Goal: Communication & Community: Participate in discussion

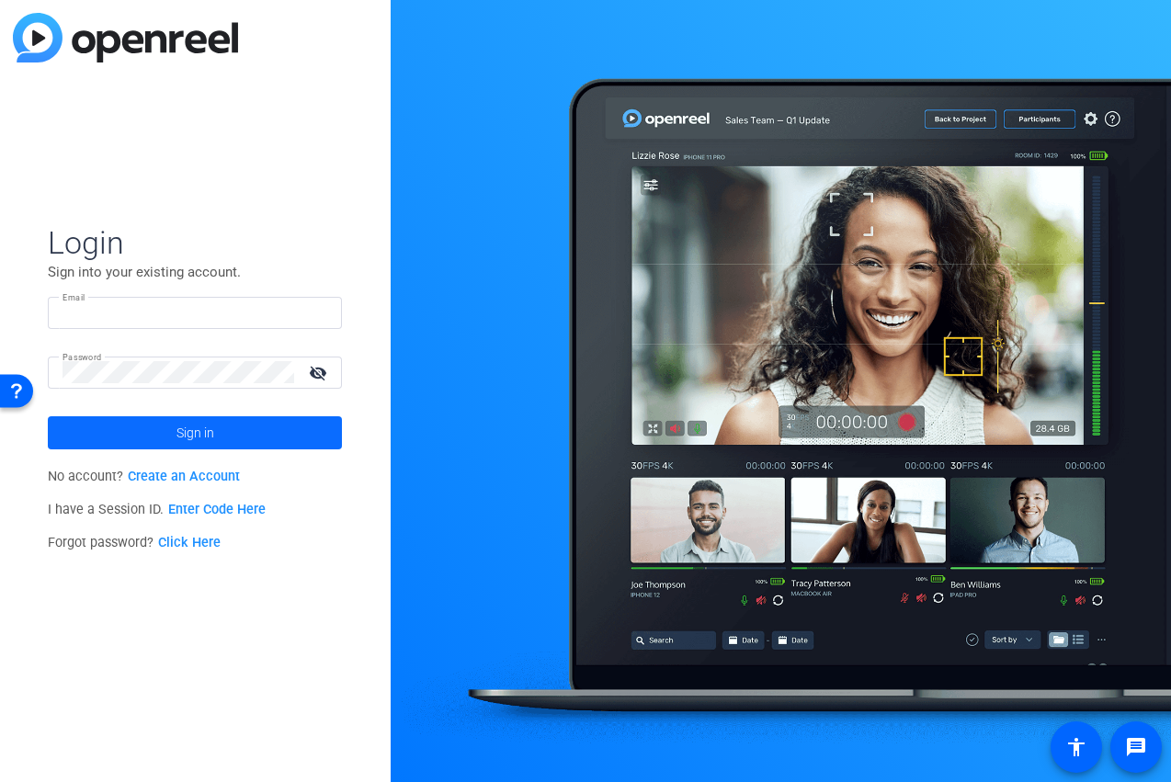
type input "jspier@broadstreet.com"
click at [198, 434] on span "Sign in" at bounding box center [195, 433] width 38 height 46
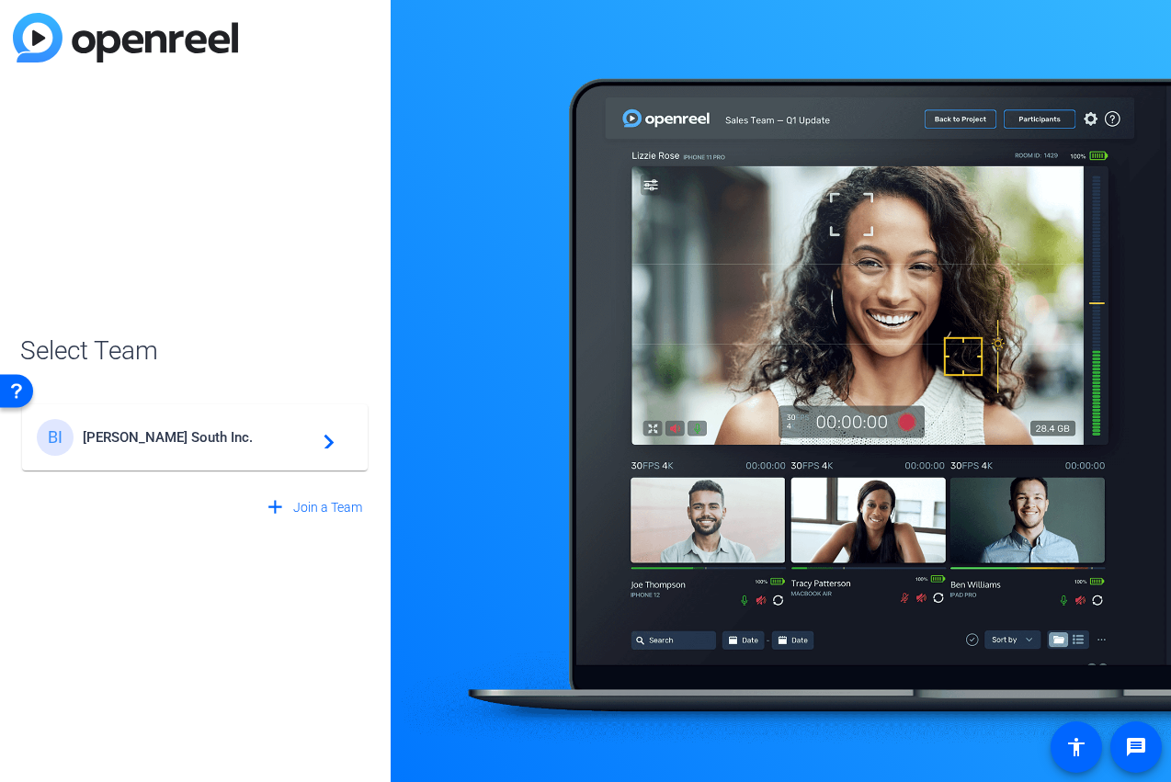
click at [334, 441] on mat-icon "navigate_next" at bounding box center [323, 437] width 22 height 22
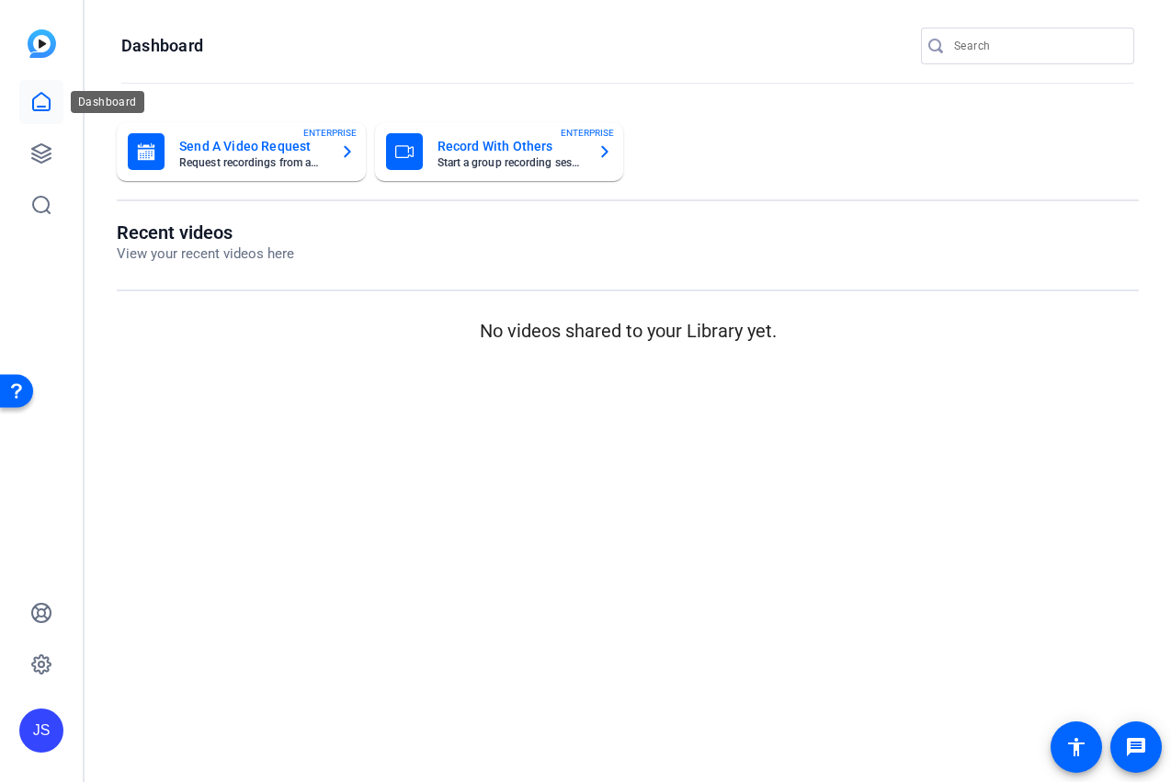
click at [40, 107] on icon at bounding box center [41, 101] width 17 height 17
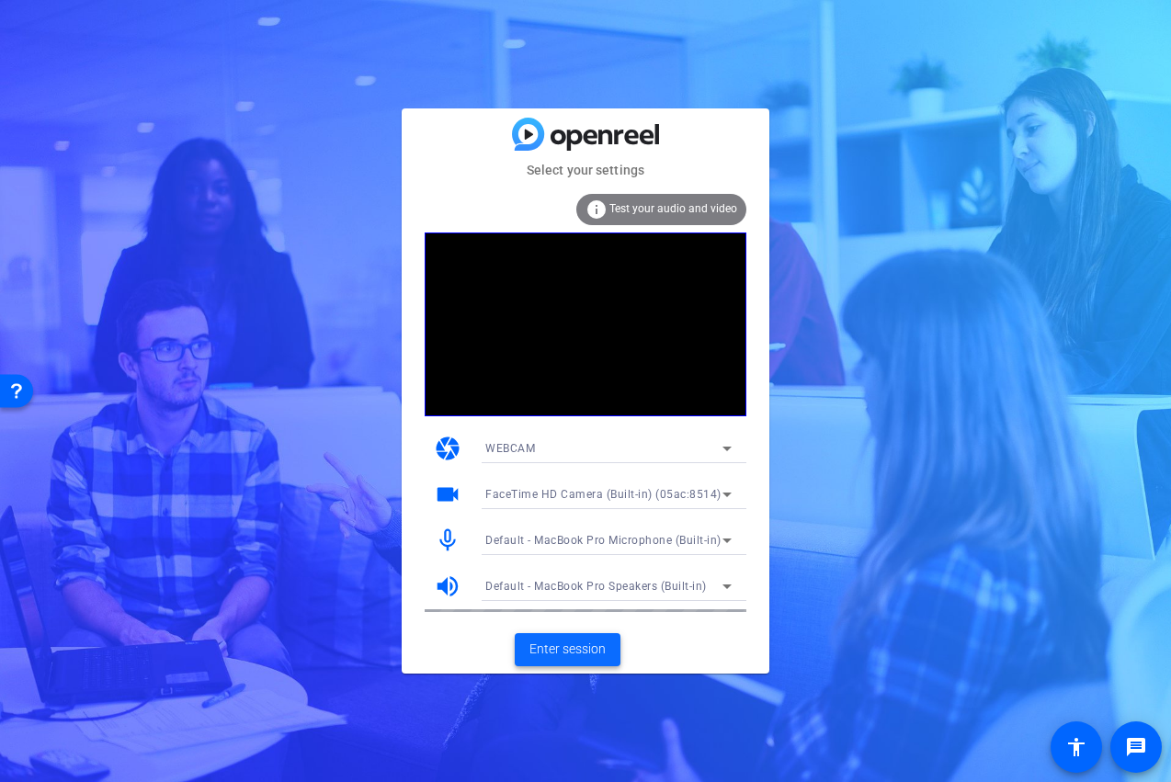
click at [564, 649] on span "Enter session" at bounding box center [567, 649] width 76 height 19
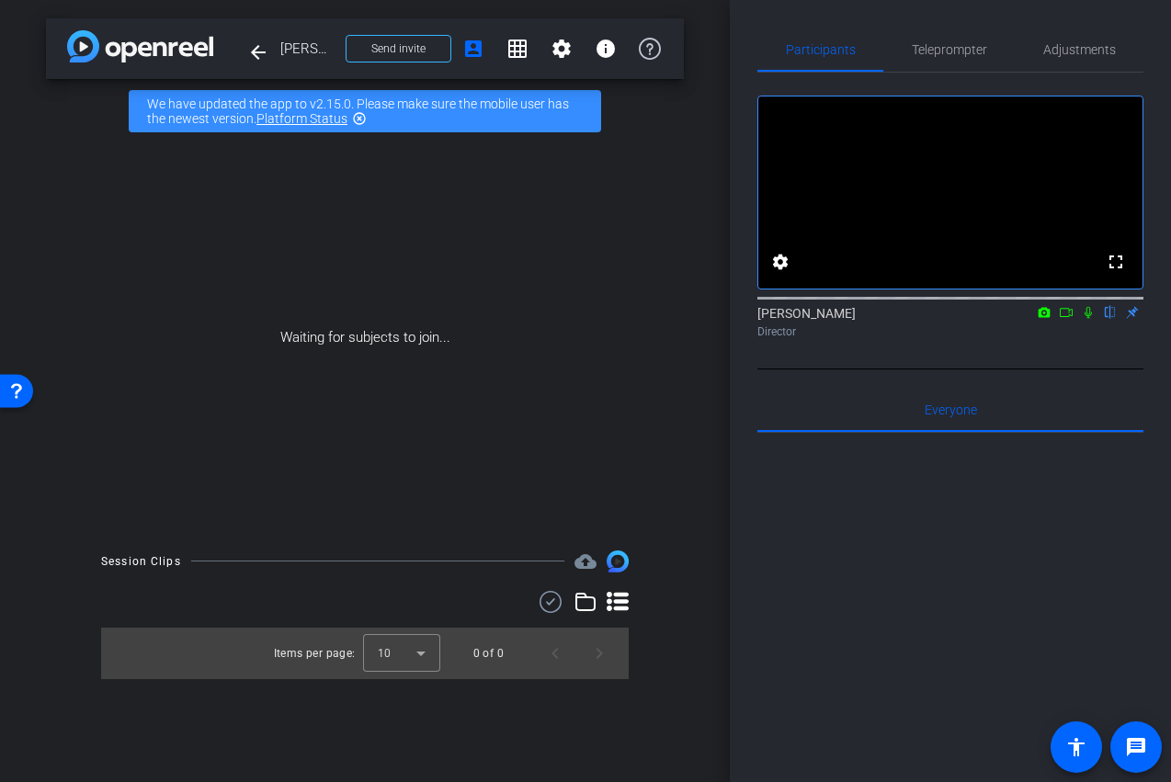
click at [1089, 319] on icon at bounding box center [1088, 312] width 15 height 13
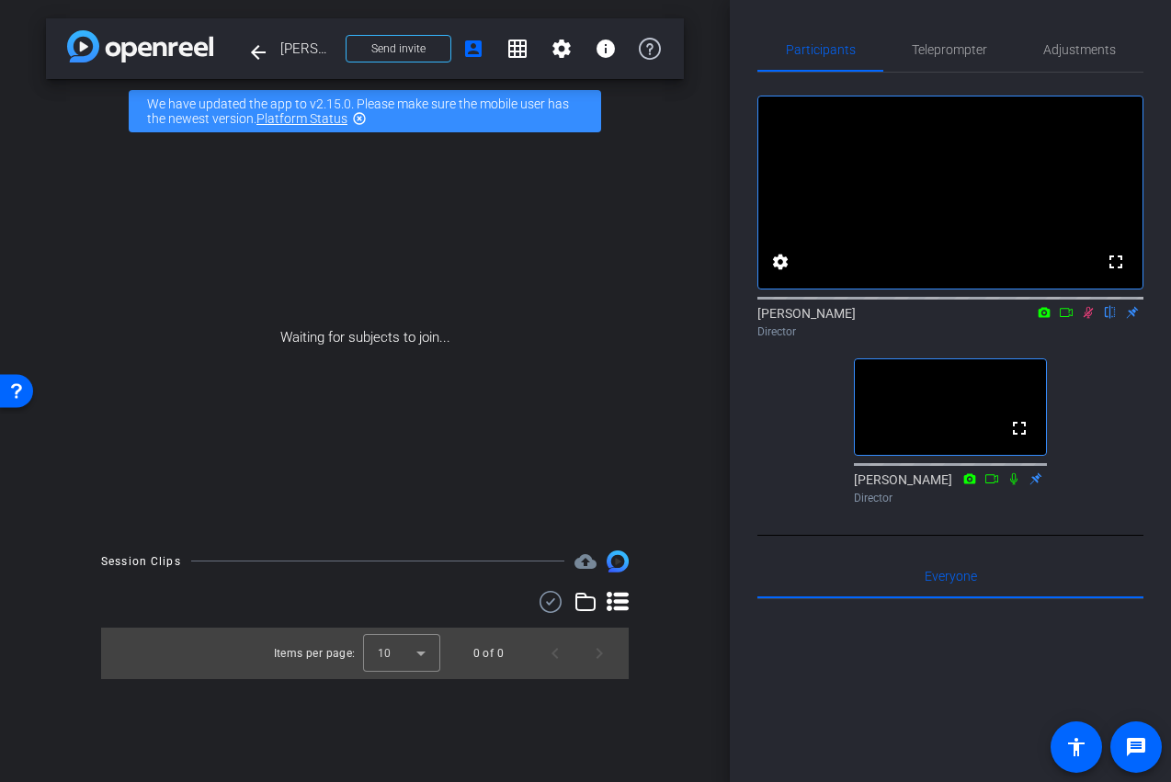
click at [1092, 319] on icon at bounding box center [1088, 312] width 15 height 13
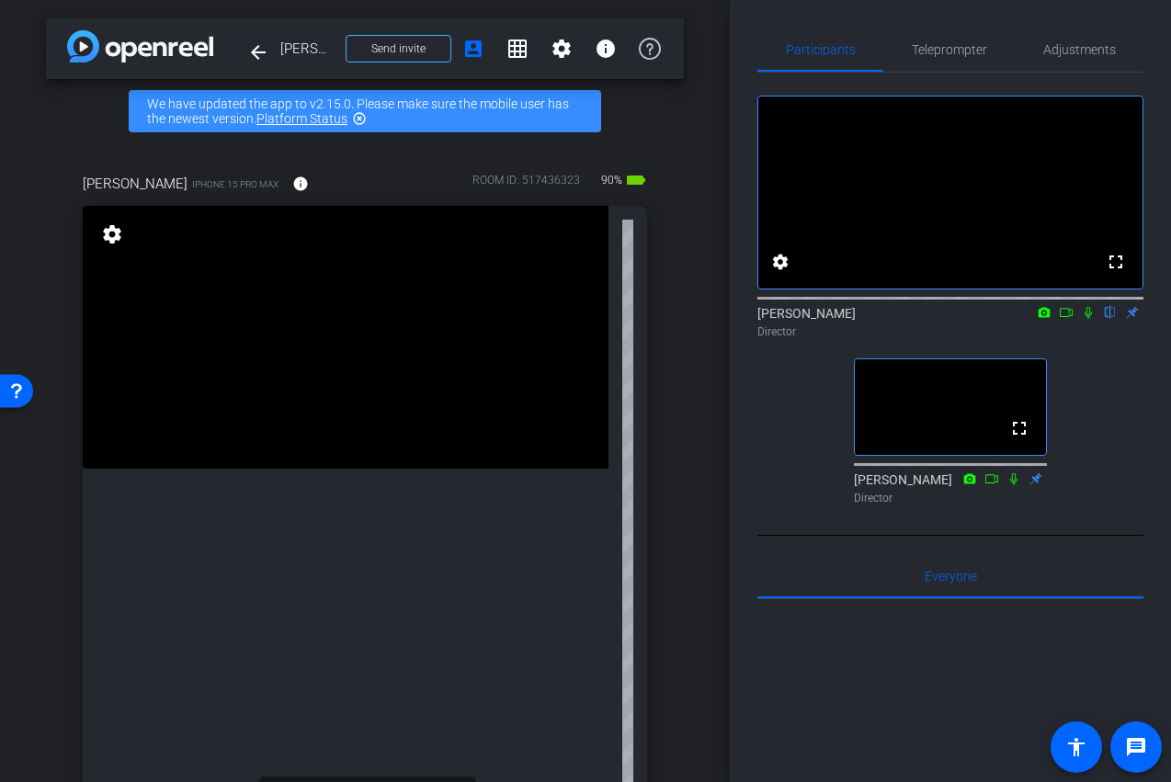
click at [1070, 319] on icon at bounding box center [1066, 312] width 15 height 13
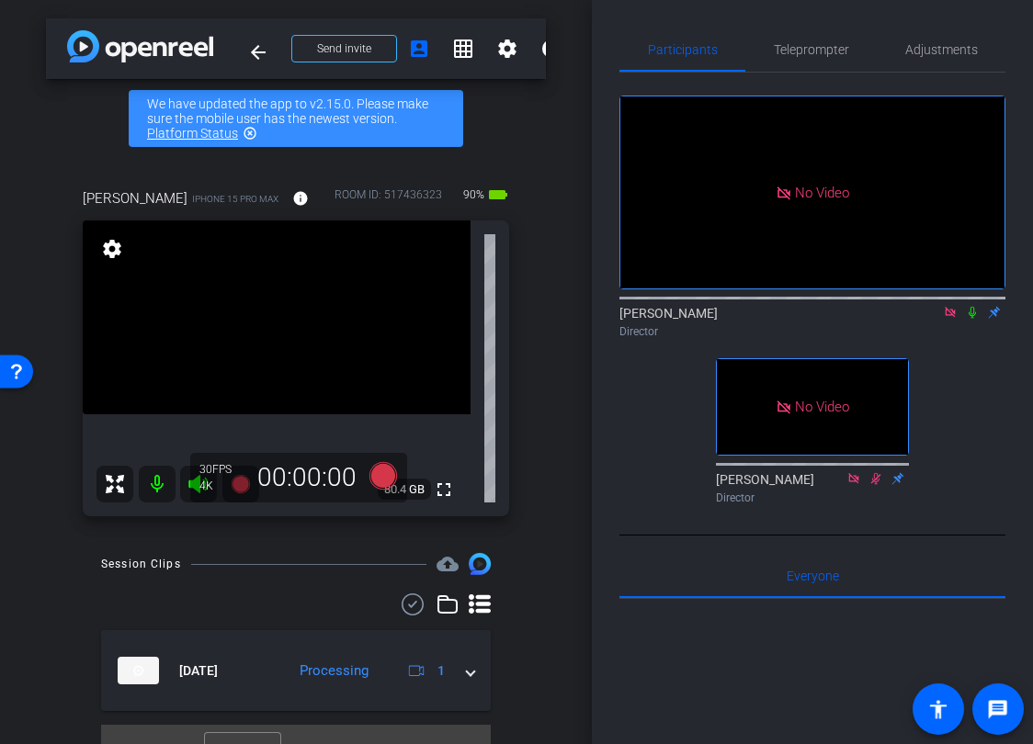
click at [975, 319] on icon at bounding box center [972, 312] width 15 height 13
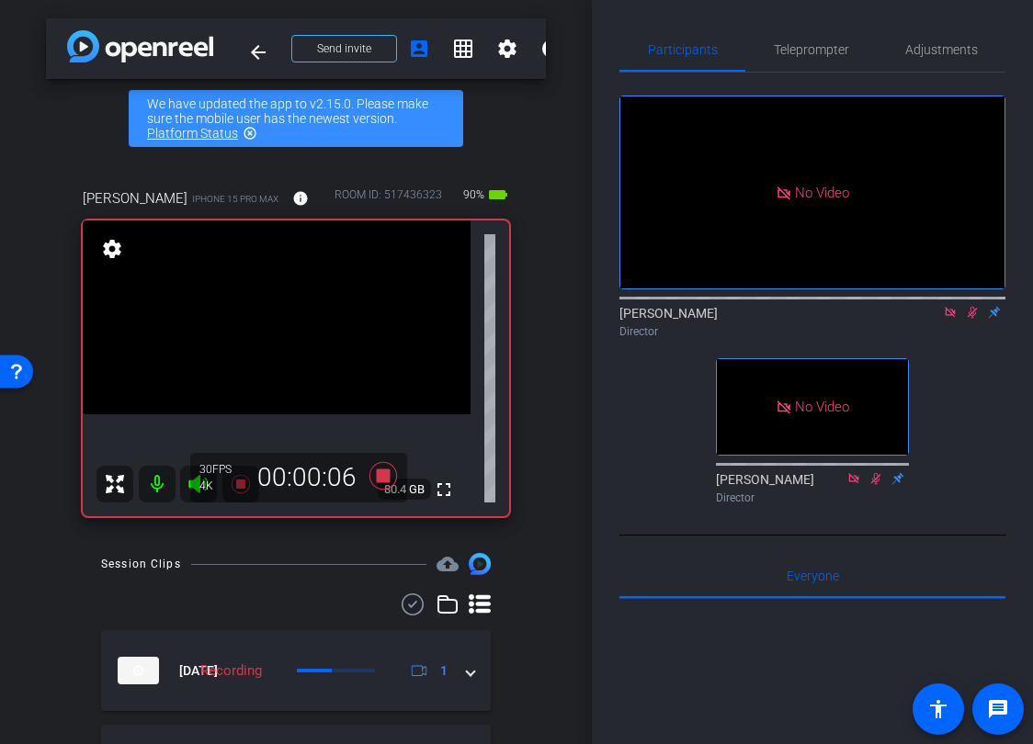
click at [971, 319] on icon at bounding box center [972, 312] width 15 height 13
click at [969, 319] on icon at bounding box center [972, 312] width 15 height 13
click at [973, 319] on icon at bounding box center [973, 313] width 10 height 12
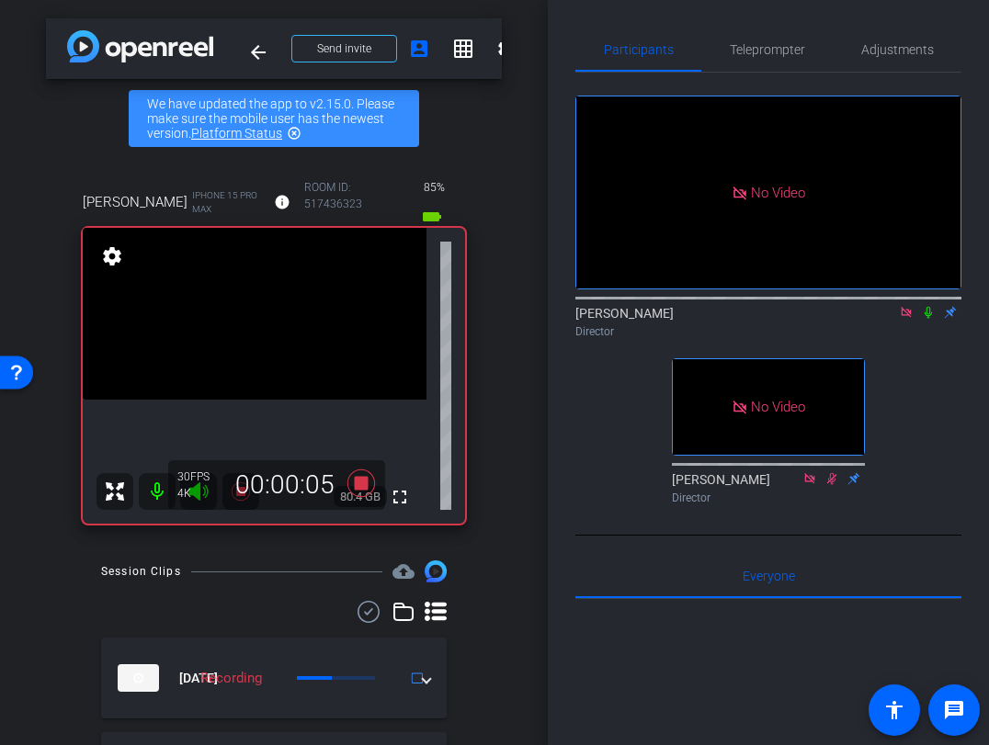
click at [927, 319] on icon at bounding box center [928, 312] width 15 height 13
click at [932, 319] on icon at bounding box center [928, 312] width 15 height 13
click at [933, 319] on icon at bounding box center [928, 312] width 15 height 13
click at [929, 319] on icon at bounding box center [928, 312] width 15 height 13
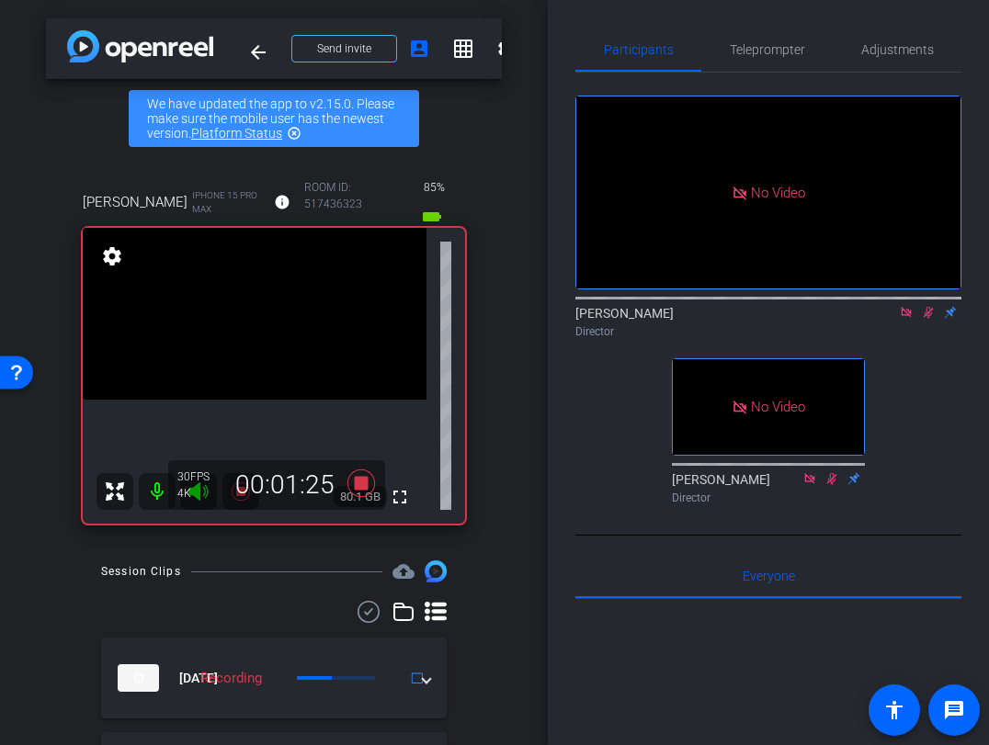
click at [931, 319] on icon at bounding box center [929, 313] width 10 height 12
click at [930, 319] on icon at bounding box center [928, 312] width 15 height 13
click at [926, 319] on icon at bounding box center [929, 313] width 10 height 12
click at [930, 319] on icon at bounding box center [928, 312] width 15 height 13
click at [925, 319] on icon at bounding box center [928, 312] width 15 height 13
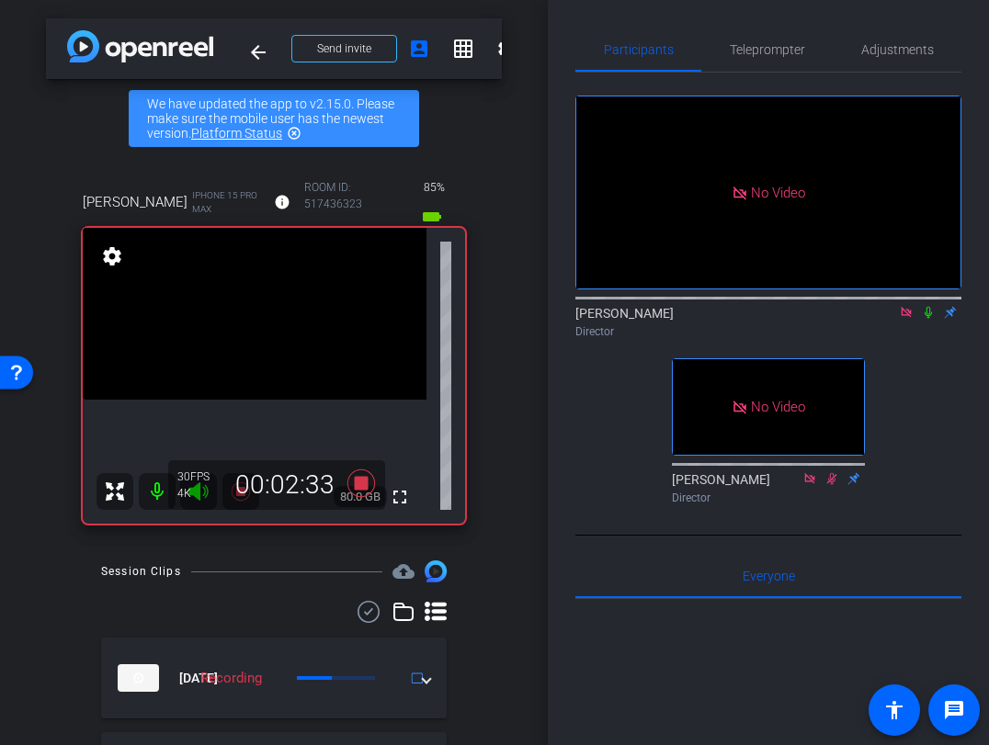
click at [925, 319] on icon at bounding box center [928, 312] width 15 height 13
click at [933, 319] on icon at bounding box center [928, 312] width 15 height 13
click at [932, 319] on icon at bounding box center [929, 313] width 10 height 12
click at [932, 319] on icon at bounding box center [928, 312] width 15 height 13
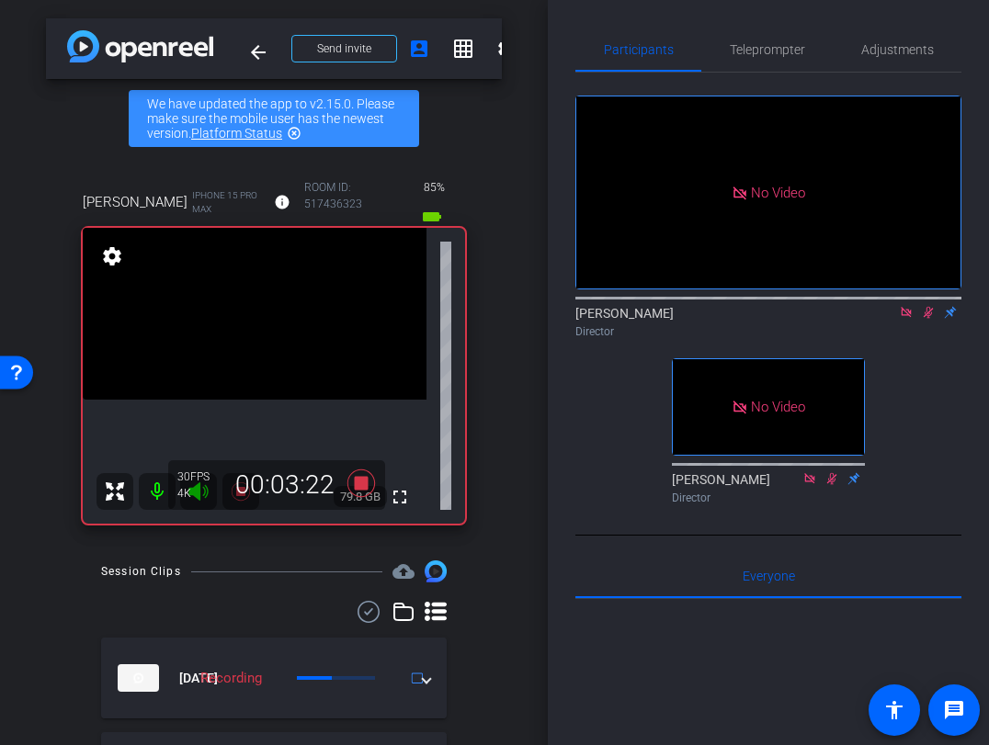
click at [929, 319] on icon at bounding box center [929, 313] width 10 height 12
click at [934, 319] on icon at bounding box center [928, 312] width 15 height 13
click at [933, 319] on icon at bounding box center [928, 312] width 15 height 13
click at [929, 319] on icon at bounding box center [928, 313] width 7 height 12
click at [929, 319] on icon at bounding box center [929, 313] width 10 height 12
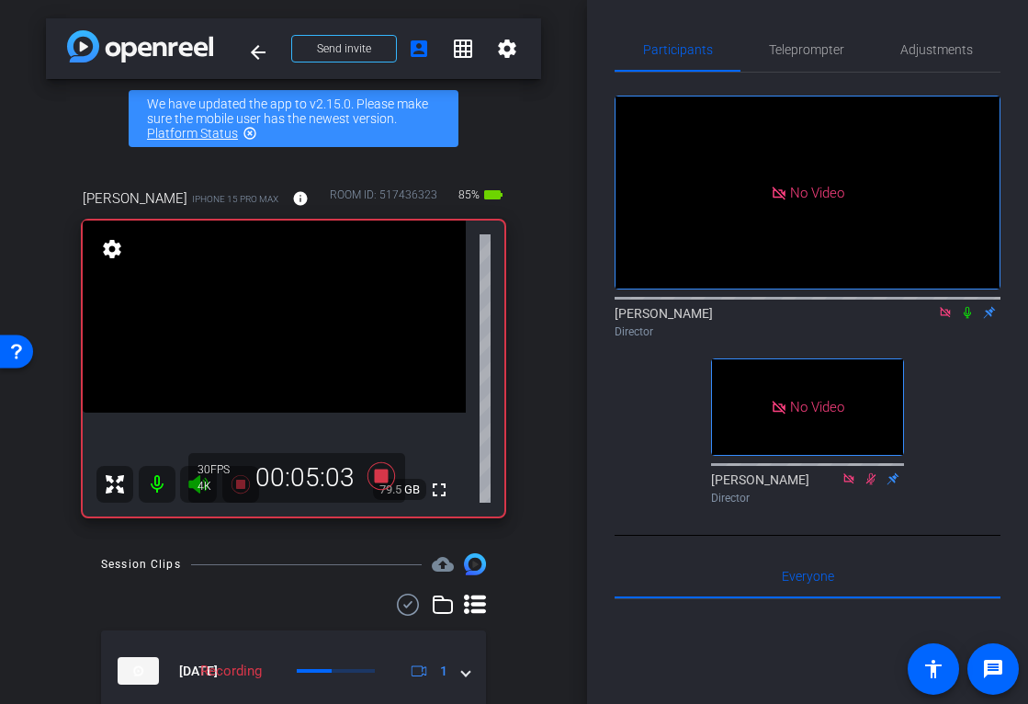
click at [967, 319] on icon at bounding box center [967, 312] width 15 height 13
click at [970, 319] on icon at bounding box center [967, 312] width 15 height 13
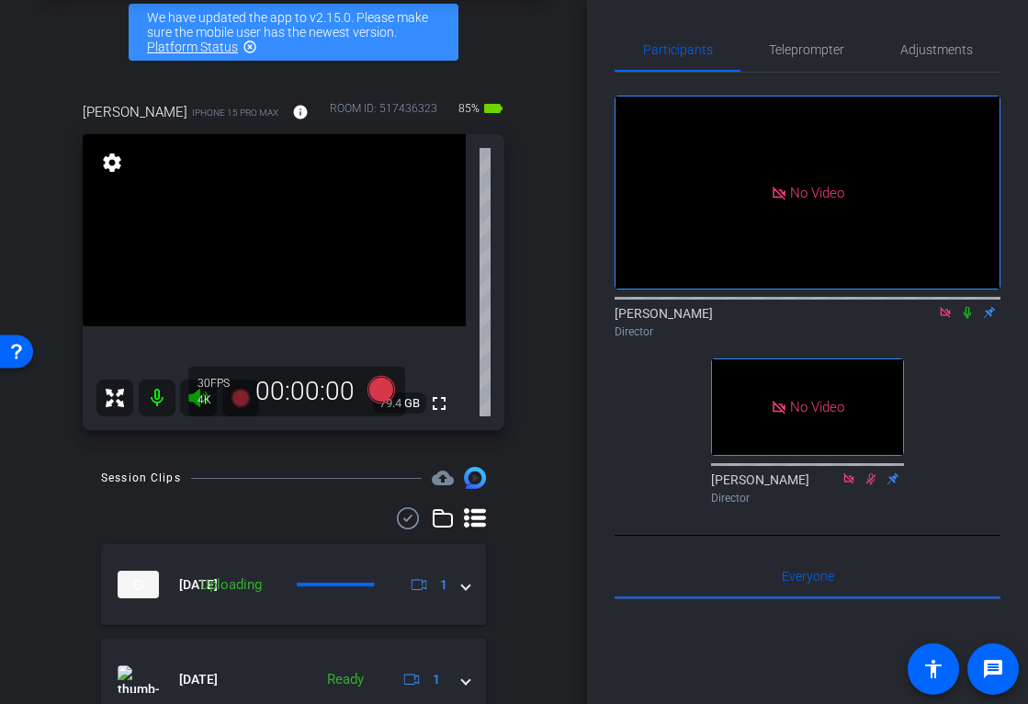
scroll to position [74, 0]
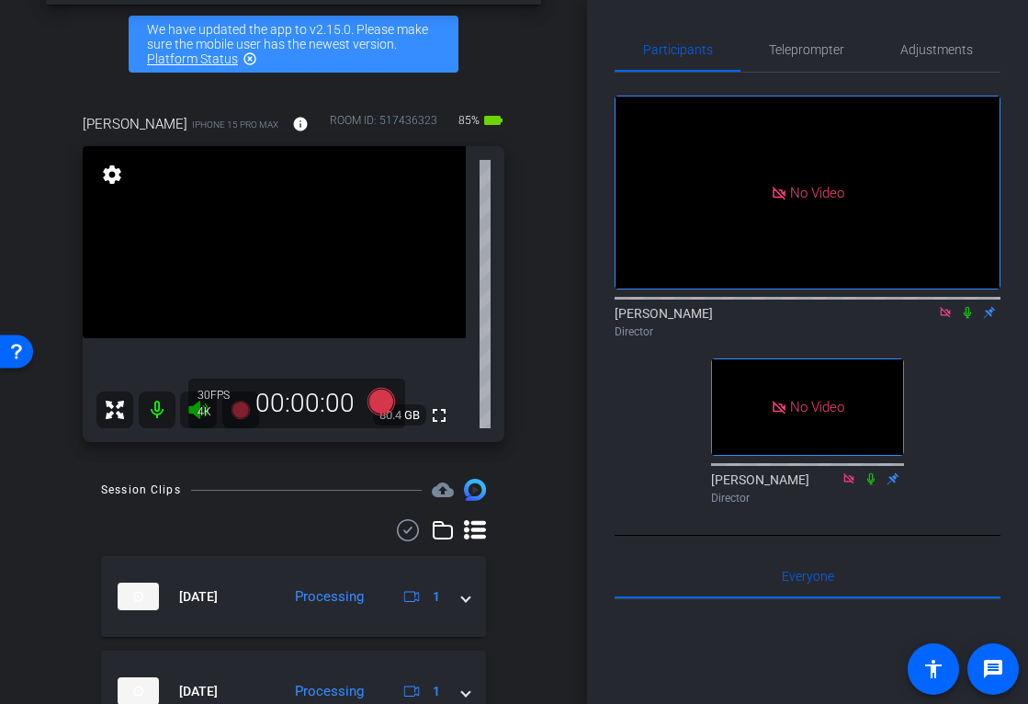
click at [948, 317] on icon at bounding box center [945, 312] width 10 height 10
drag, startPoint x: 948, startPoint y: 335, endPoint x: 1019, endPoint y: 360, distance: 76.2
click at [963, 340] on div "[PERSON_NAME] flip Director" at bounding box center [808, 322] width 386 height 36
